Goal: Communication & Community: Answer question/provide support

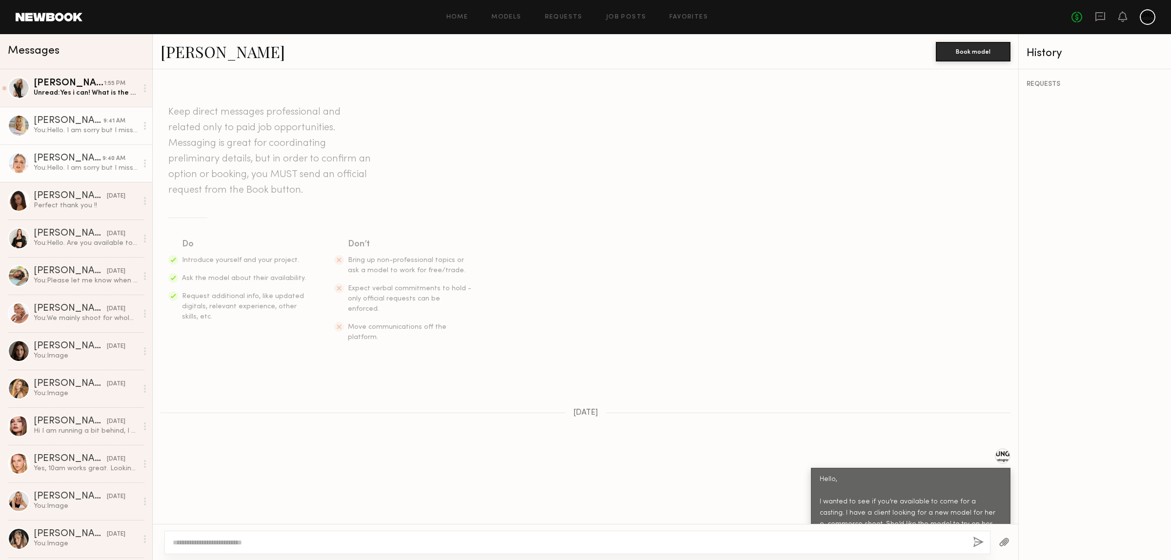
scroll to position [924, 0]
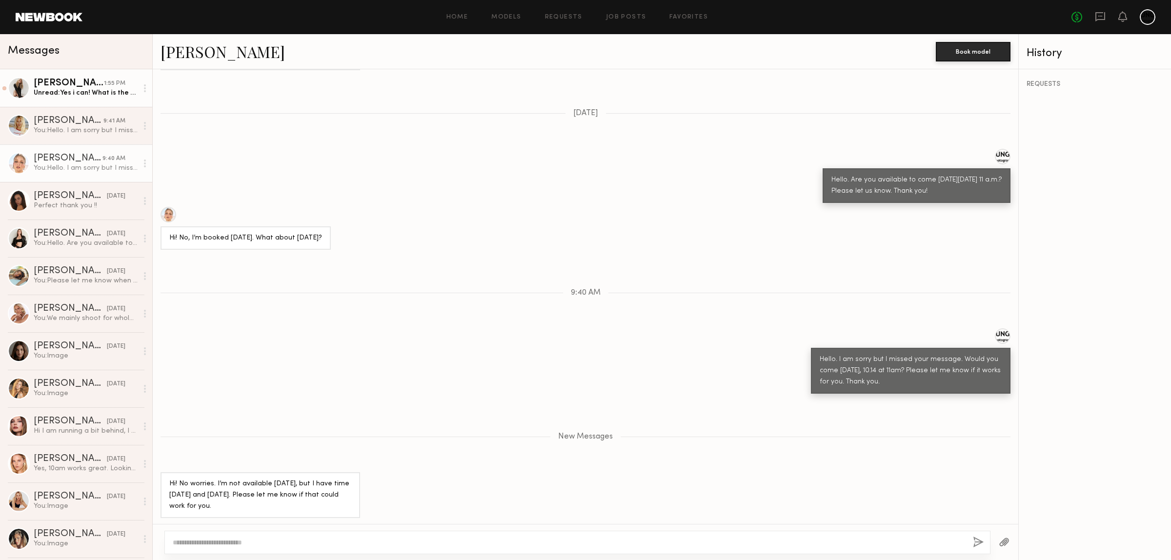
click at [59, 87] on div "[PERSON_NAME]" at bounding box center [69, 84] width 70 height 10
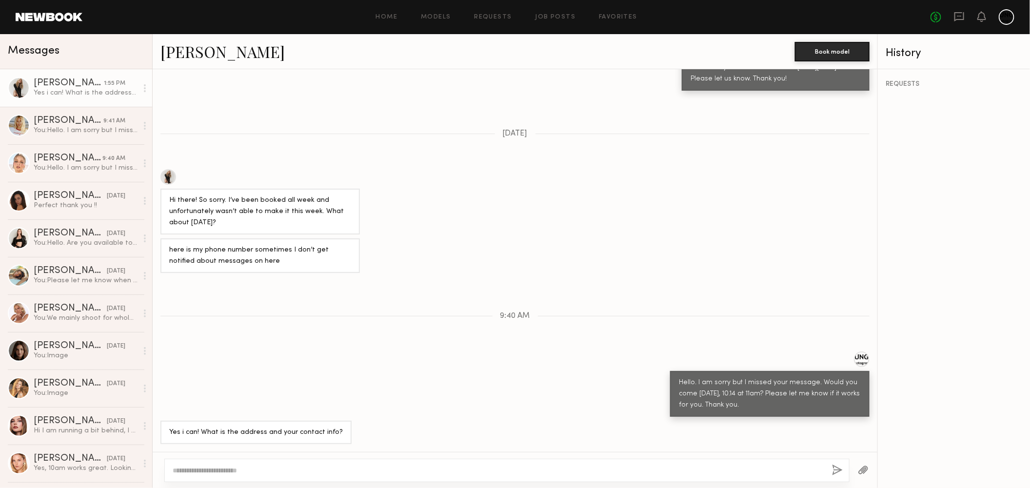
scroll to position [627, 0]
click at [857, 472] on div at bounding box center [864, 470] width 28 height 24
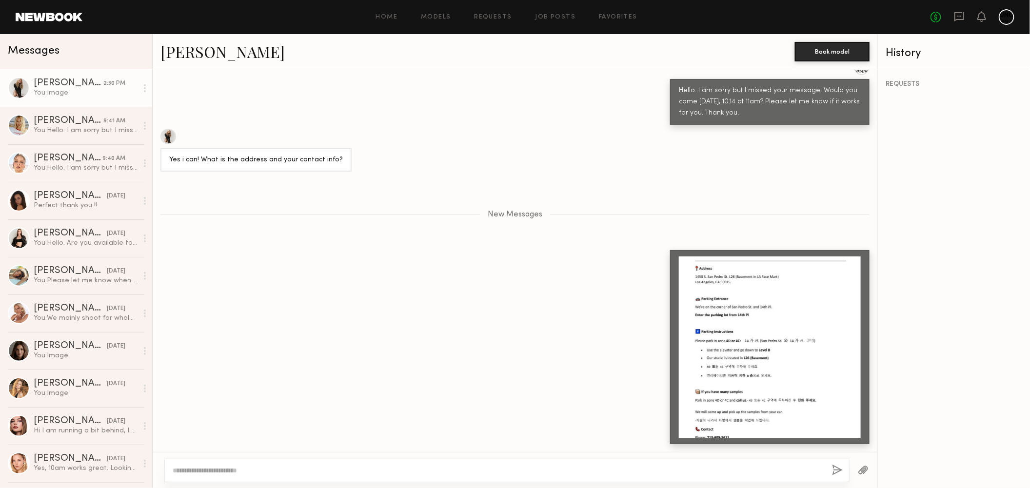
click at [679, 340] on div at bounding box center [770, 348] width 182 height 182
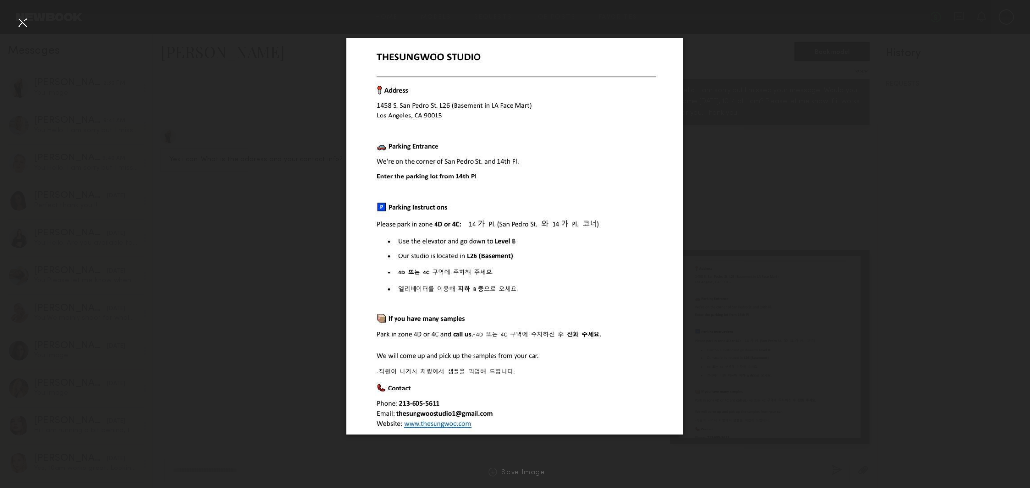
drag, startPoint x: 20, startPoint y: 25, endPoint x: 49, endPoint y: 38, distance: 31.3
click at [22, 27] on div at bounding box center [23, 23] width 16 height 16
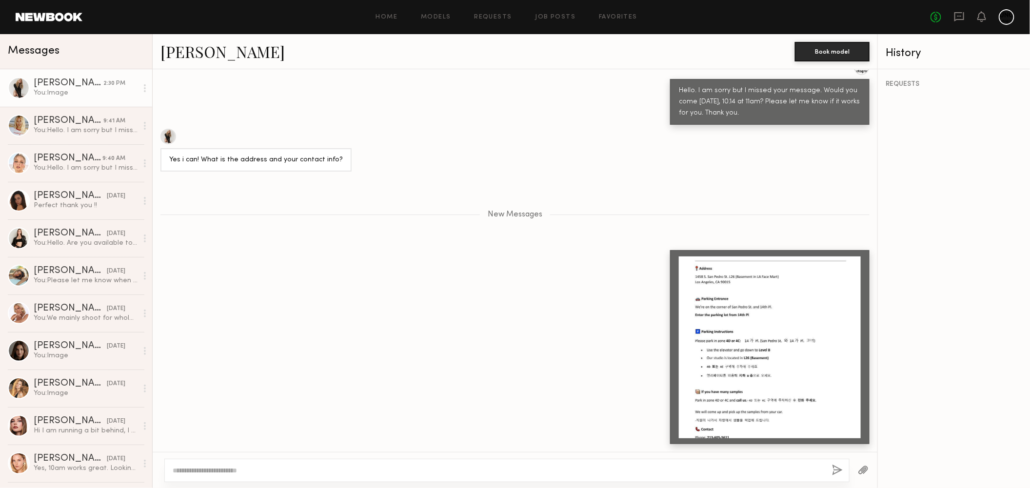
click at [252, 471] on textarea at bounding box center [499, 471] width 652 height 10
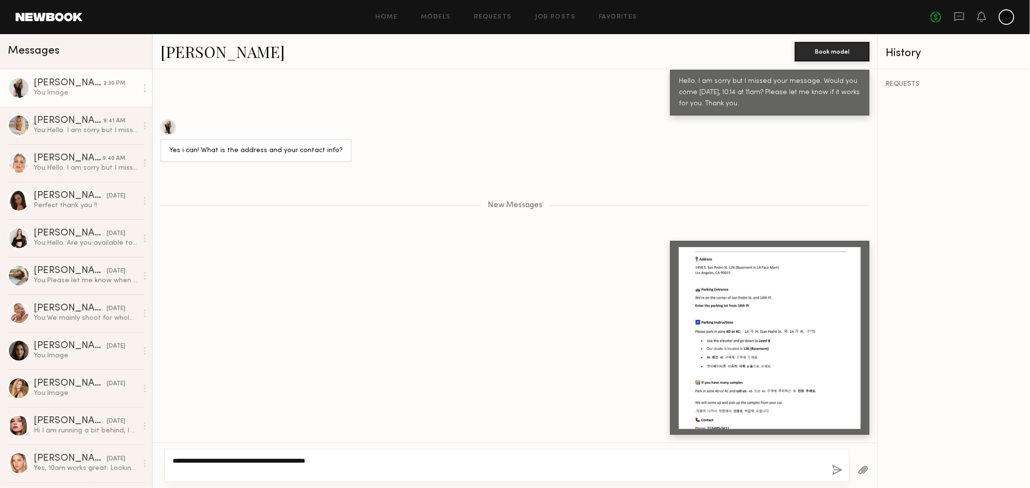
type textarea "**********"
click at [832, 471] on button "button" at bounding box center [837, 471] width 11 height 12
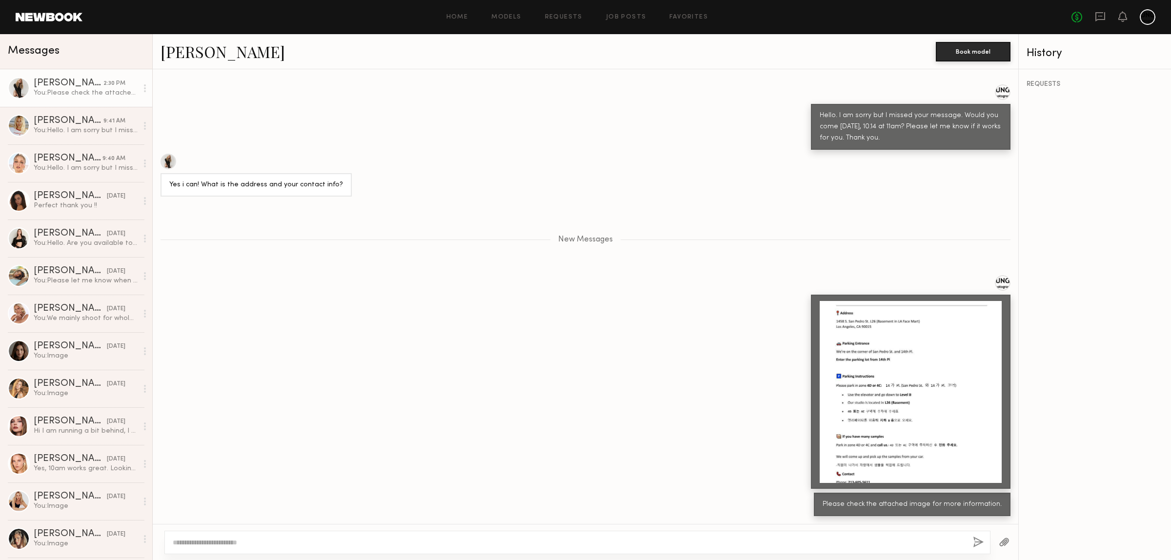
scroll to position [894, 0]
